Goal: Communication & Community: Answer question/provide support

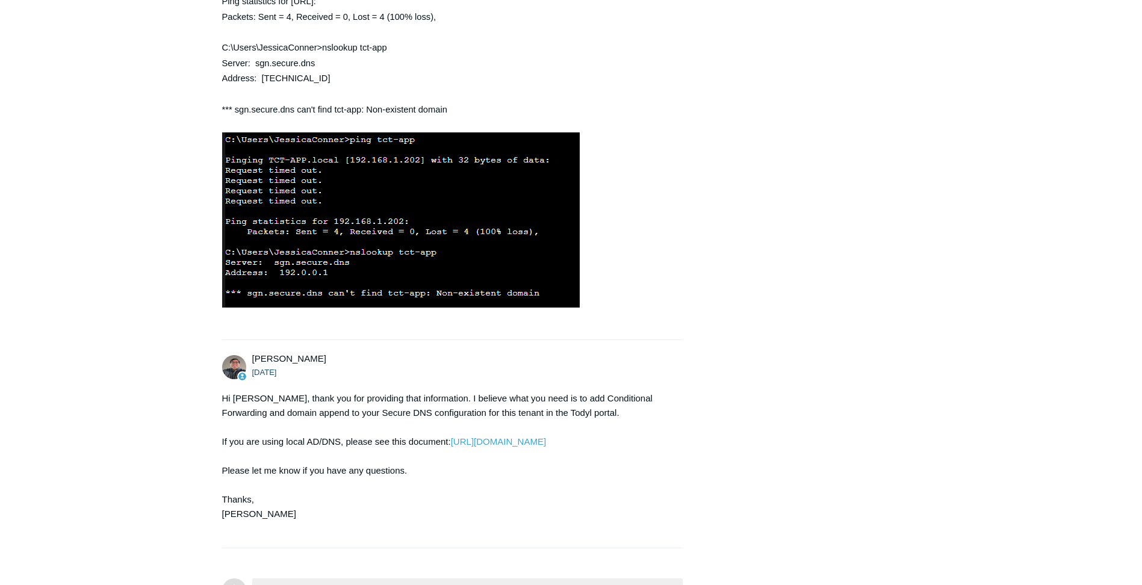
scroll to position [992, 0]
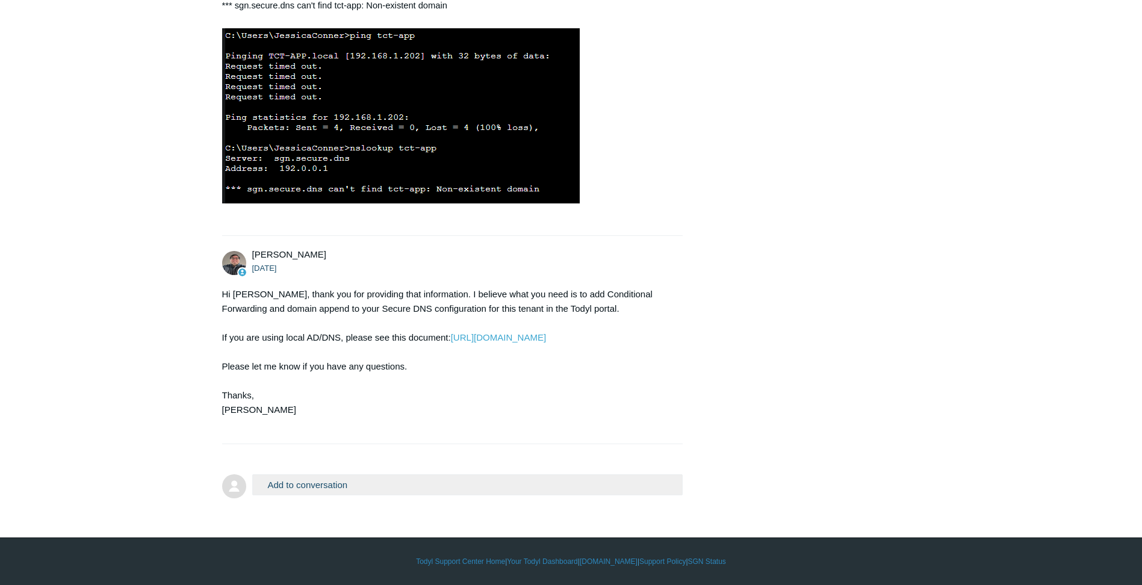
click at [313, 477] on button "Add to conversation" at bounding box center [467, 485] width 431 height 21
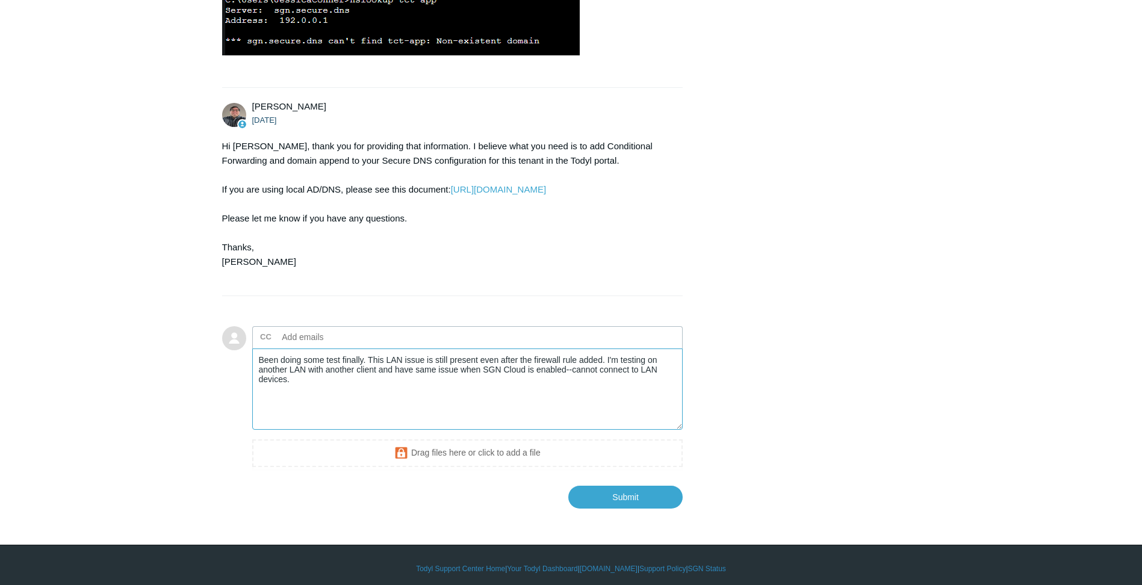
scroll to position [1112, 0]
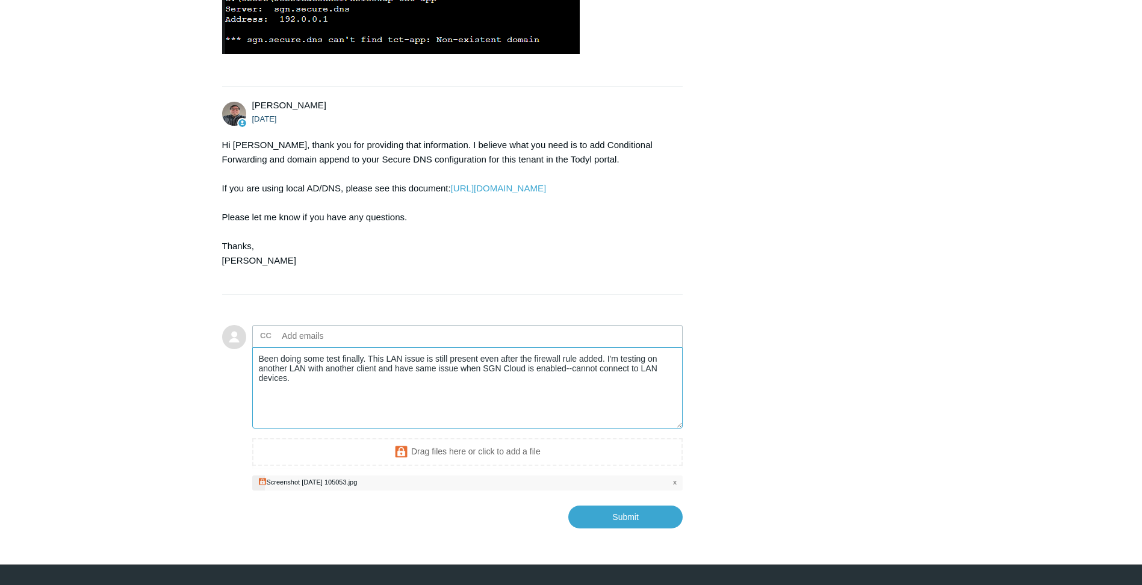
click at [366, 429] on textarea "Been doing some test finally. This LAN issue is still present even after the fi…" at bounding box center [467, 387] width 431 height 81
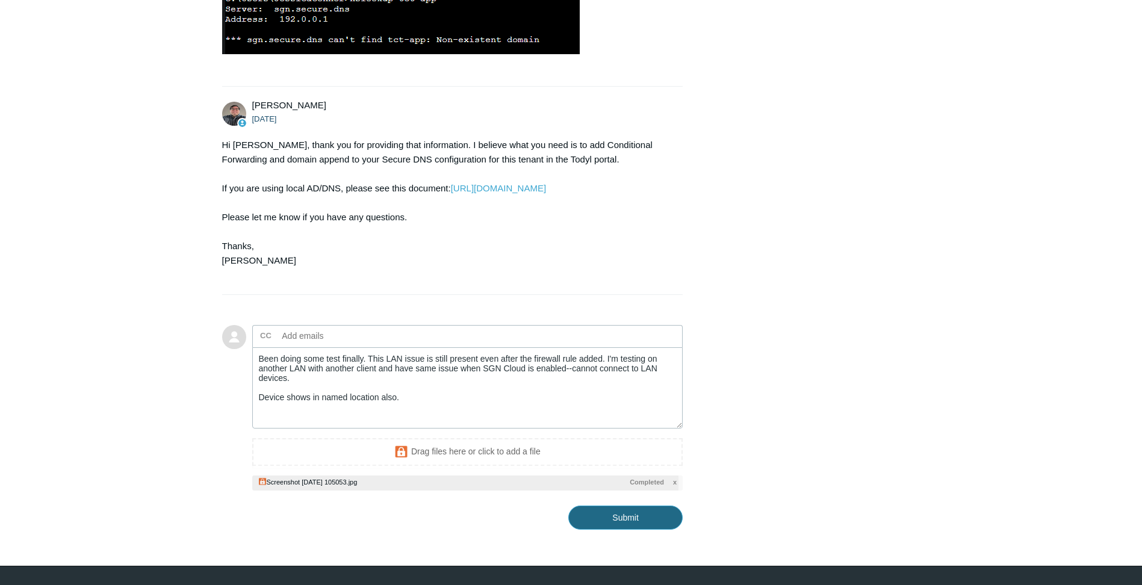
click at [614, 530] on input "Submit" at bounding box center [626, 518] width 114 height 24
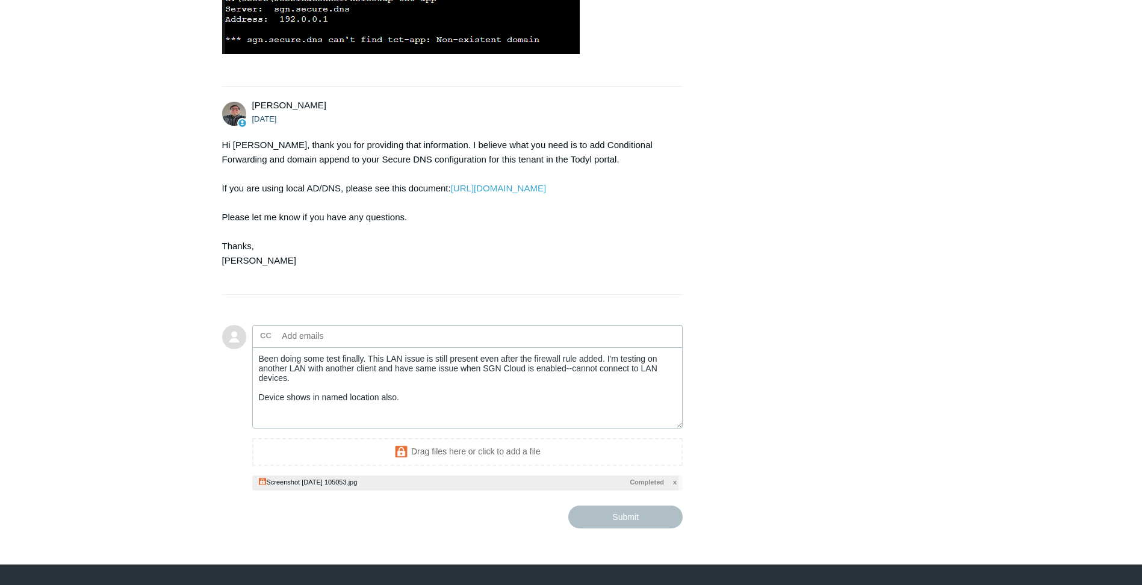
type textarea "Been doing some test finally. This LAN issue is still present even after the fi…"
